Goal: Communication & Community: Ask a question

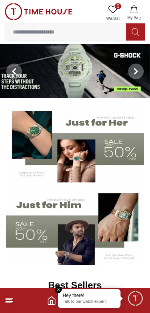
click at [132, 302] on span "Minimize live chat window" at bounding box center [135, 298] width 23 height 23
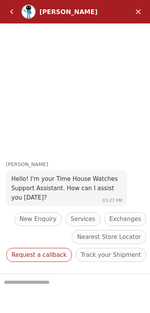
click at [66, 251] on span "Request a callback" at bounding box center [38, 255] width 55 height 9
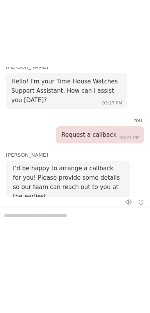
scroll to position [64, 0]
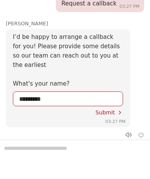
type input "**********"
click at [115, 110] on div "Submit" at bounding box center [109, 113] width 28 height 6
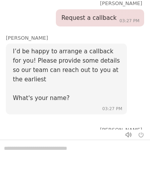
scroll to position [153, 0]
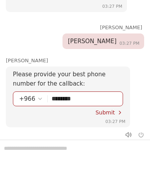
type input "*********"
click at [116, 110] on div "Submit" at bounding box center [109, 113] width 28 height 6
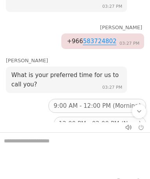
scroll to position [286, 0]
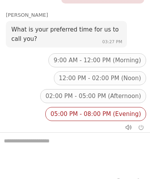
click at [106, 110] on span "05:00 PM - 08:00 PM (Evening)" at bounding box center [95, 114] width 91 height 9
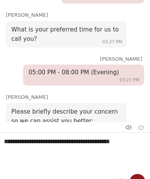
click at [132, 172] on textarea "**********" at bounding box center [75, 152] width 150 height 39
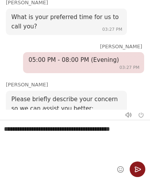
type textarea "**********"
click at [136, 172] on em "Send" at bounding box center [138, 170] width 16 height 16
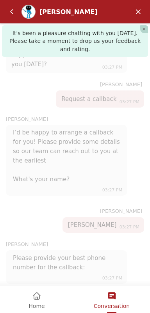
scroll to position [367, 0]
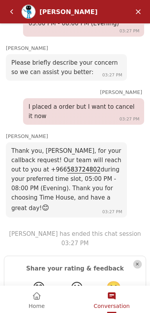
click at [71, 281] on em "😐" at bounding box center [76, 288] width 13 height 15
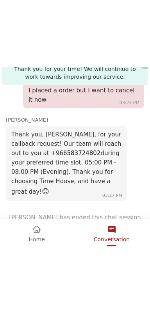
scroll to position [522, 0]
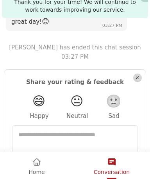
click at [119, 170] on span "Conversation" at bounding box center [112, 172] width 36 height 6
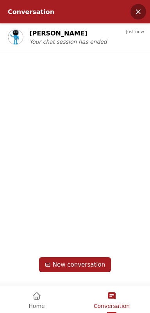
click at [141, 13] on em "Minimize" at bounding box center [138, 12] width 16 height 16
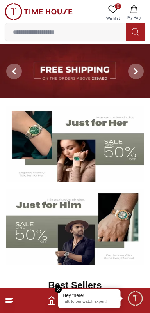
click at [12, 302] on icon at bounding box center [9, 300] width 9 height 9
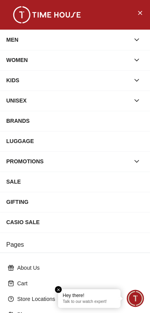
scroll to position [105, 0]
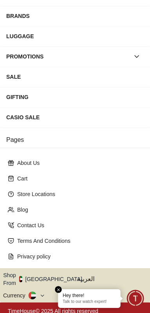
click at [53, 278] on button "Shop From [GEOGRAPHIC_DATA]" at bounding box center [45, 280] width 85 height 16
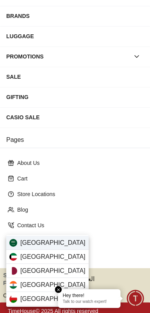
click at [59, 242] on div "[GEOGRAPHIC_DATA]" at bounding box center [47, 243] width 82 height 14
